Goal: Information Seeking & Learning: Understand process/instructions

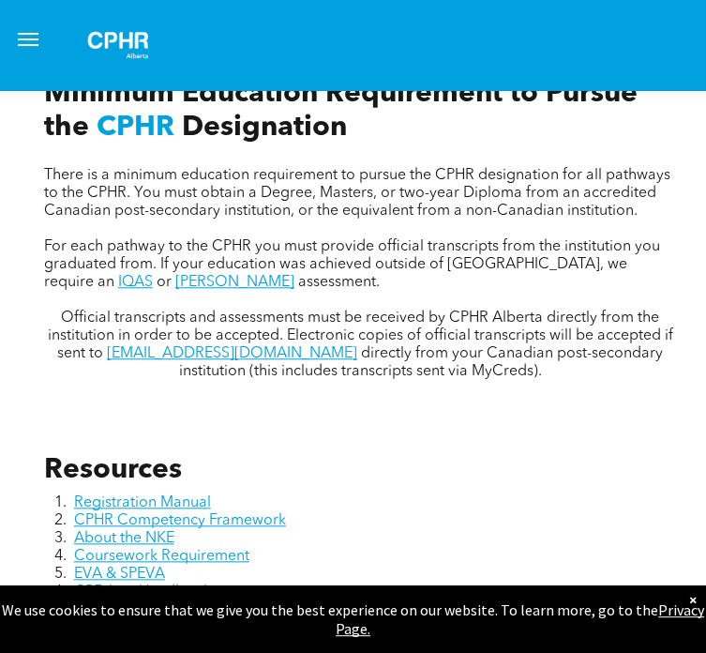
scroll to position [691, 0]
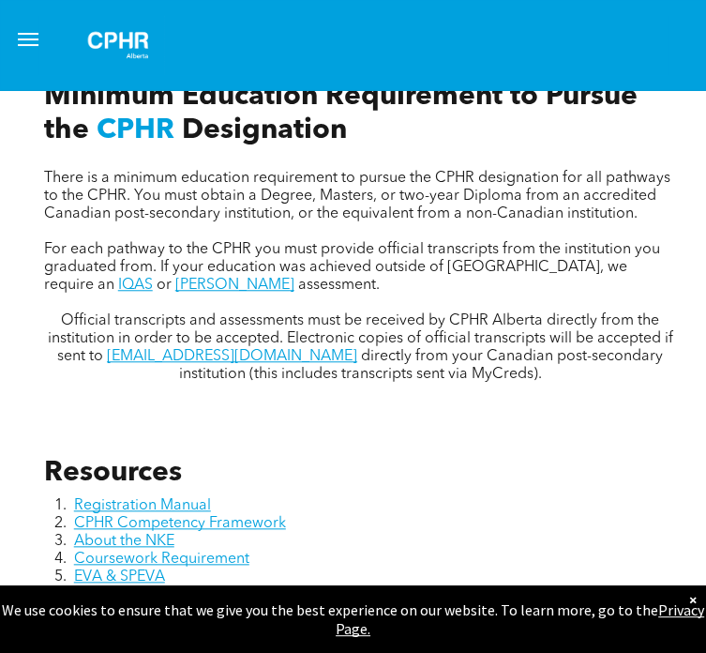
click at [142, 241] on p at bounding box center [360, 232] width 633 height 18
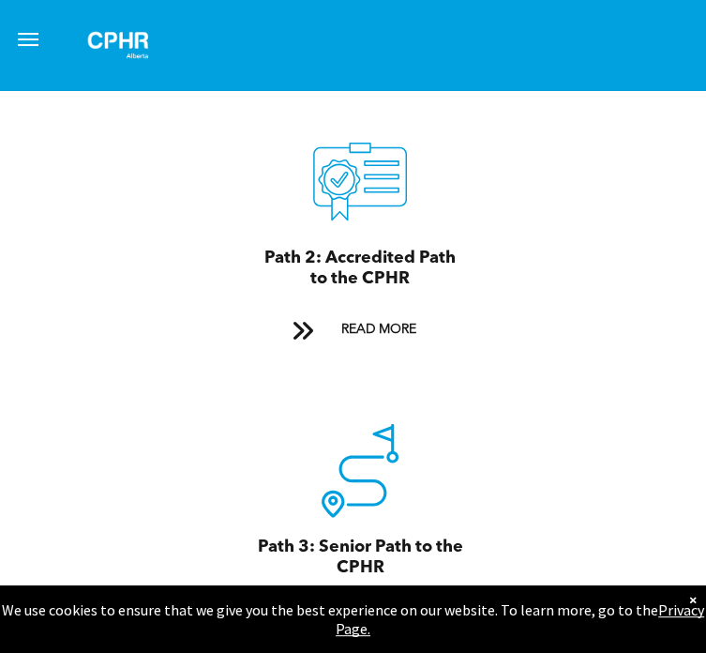
scroll to position [2149, 0]
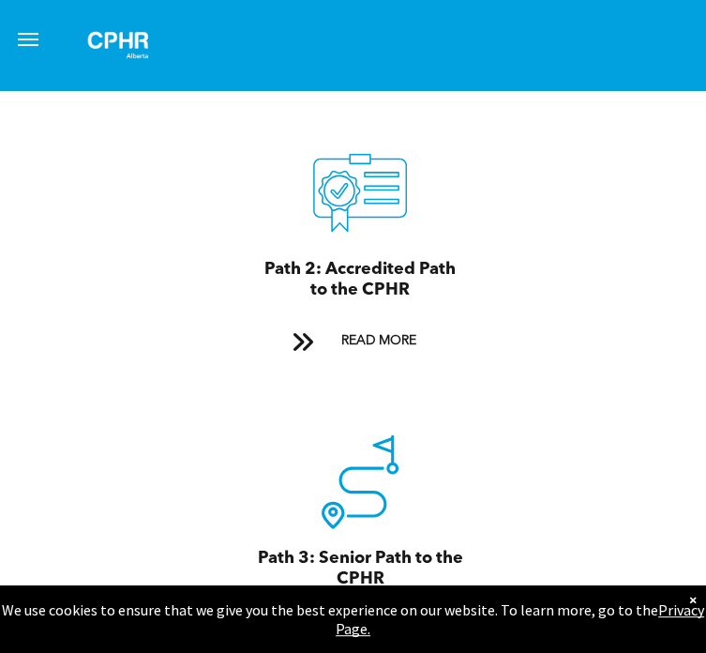
click at [45, 26] on button "menu" at bounding box center [28, 40] width 38 height 38
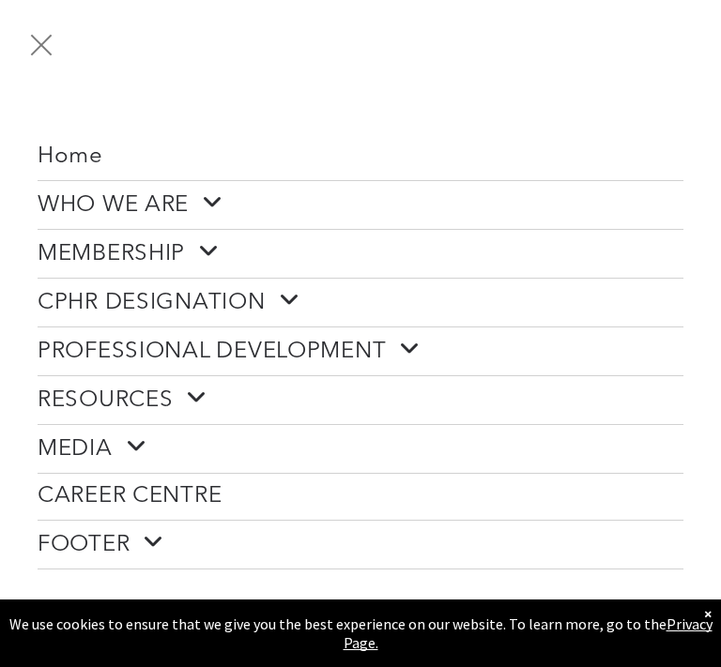
click at [196, 243] on span at bounding box center [202, 251] width 35 height 24
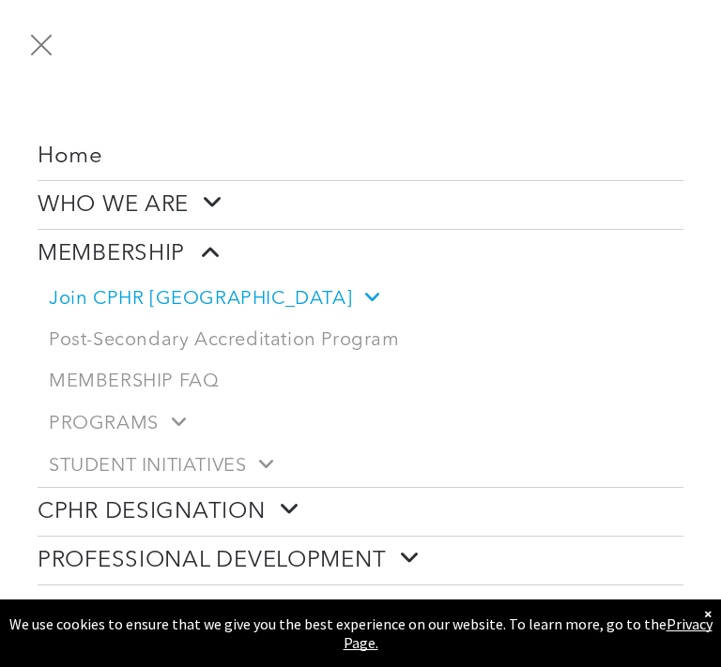
click at [352, 287] on span at bounding box center [365, 297] width 26 height 20
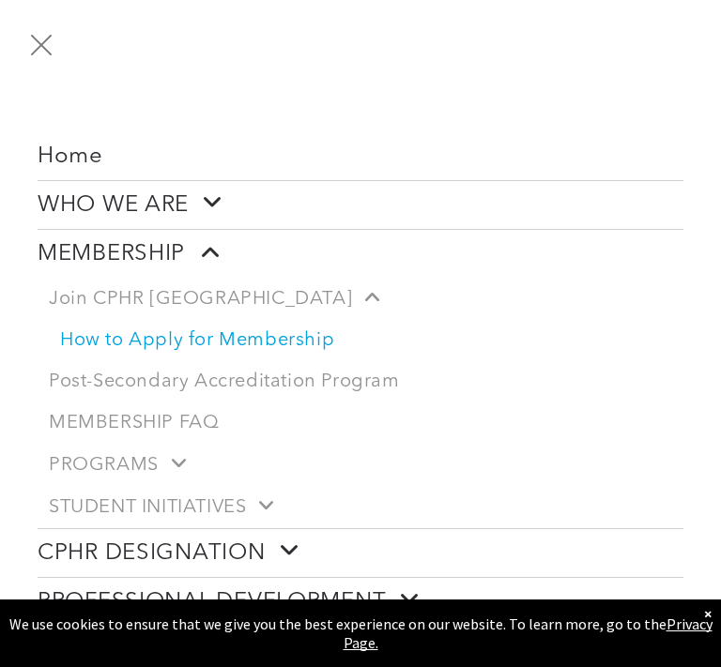
click at [221, 329] on link "How to Apply for Membership" at bounding box center [366, 340] width 634 height 41
click at [47, 50] on span "menu" at bounding box center [42, 45] width 22 height 22
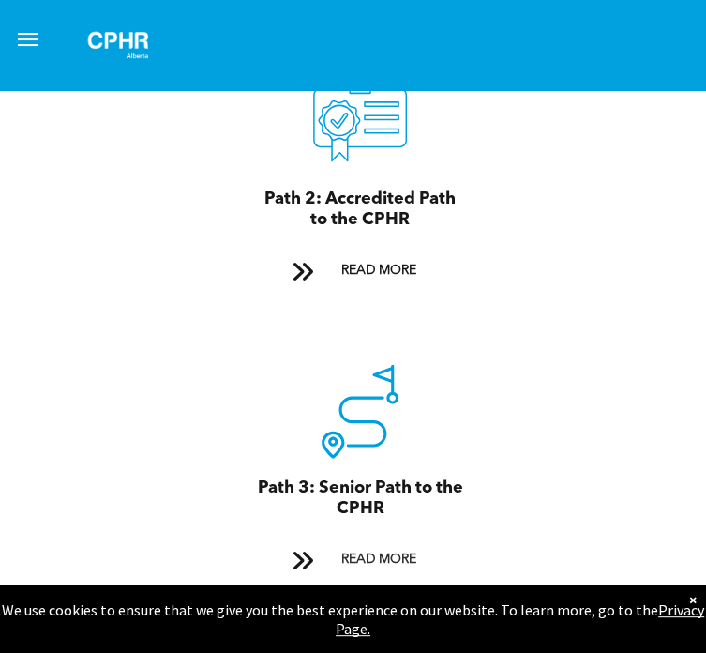
scroll to position [2201, 0]
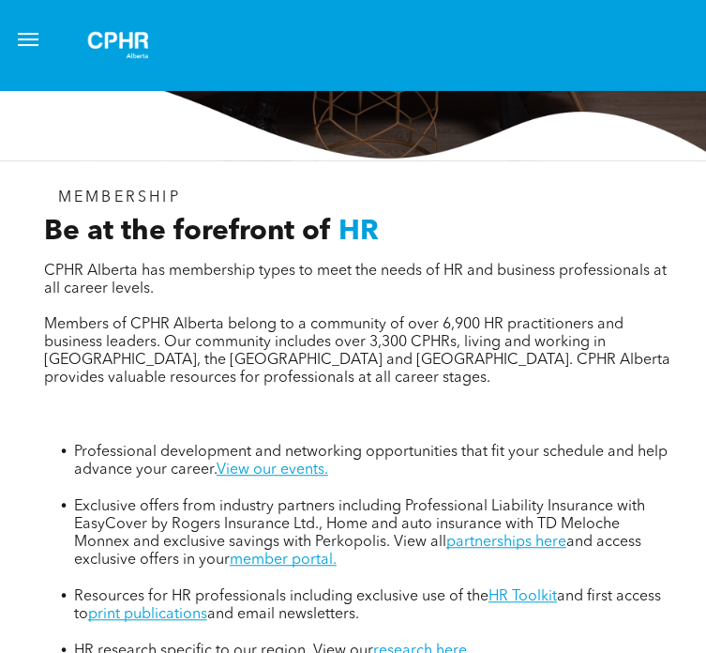
scroll to position [189, 0]
